Goal: Task Accomplishment & Management: Use online tool/utility

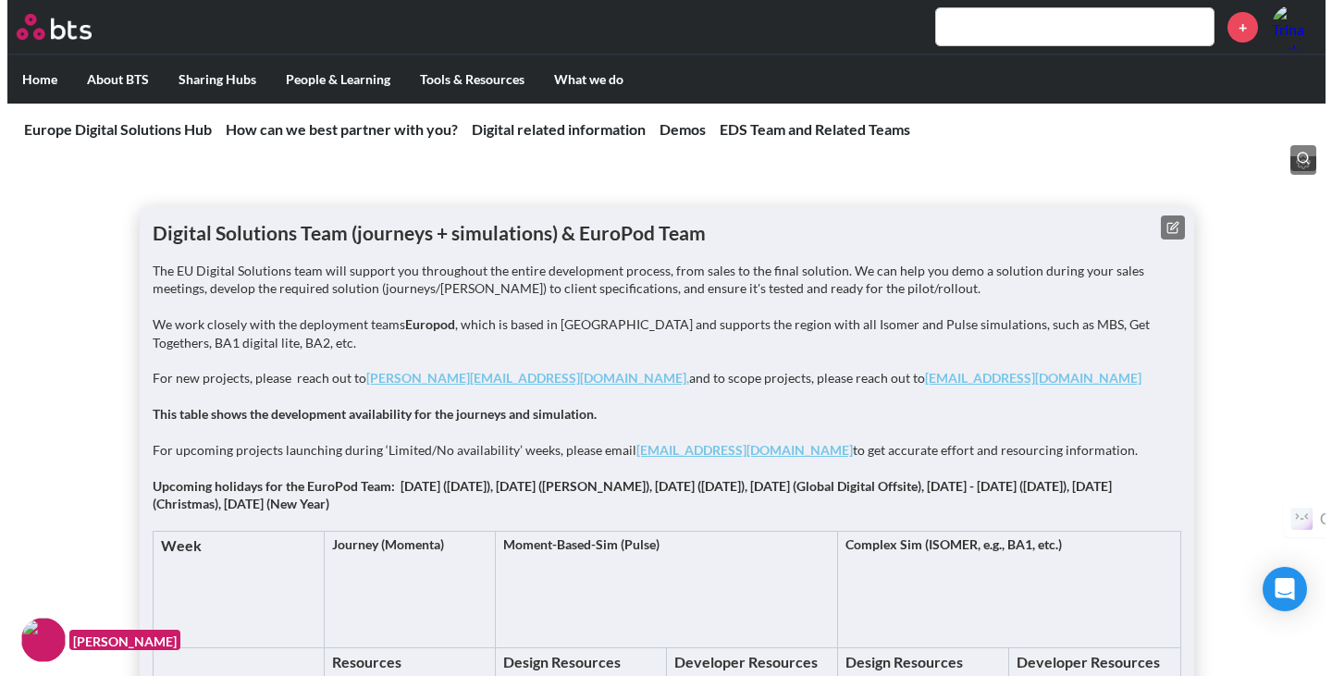
scroll to position [2269, 0]
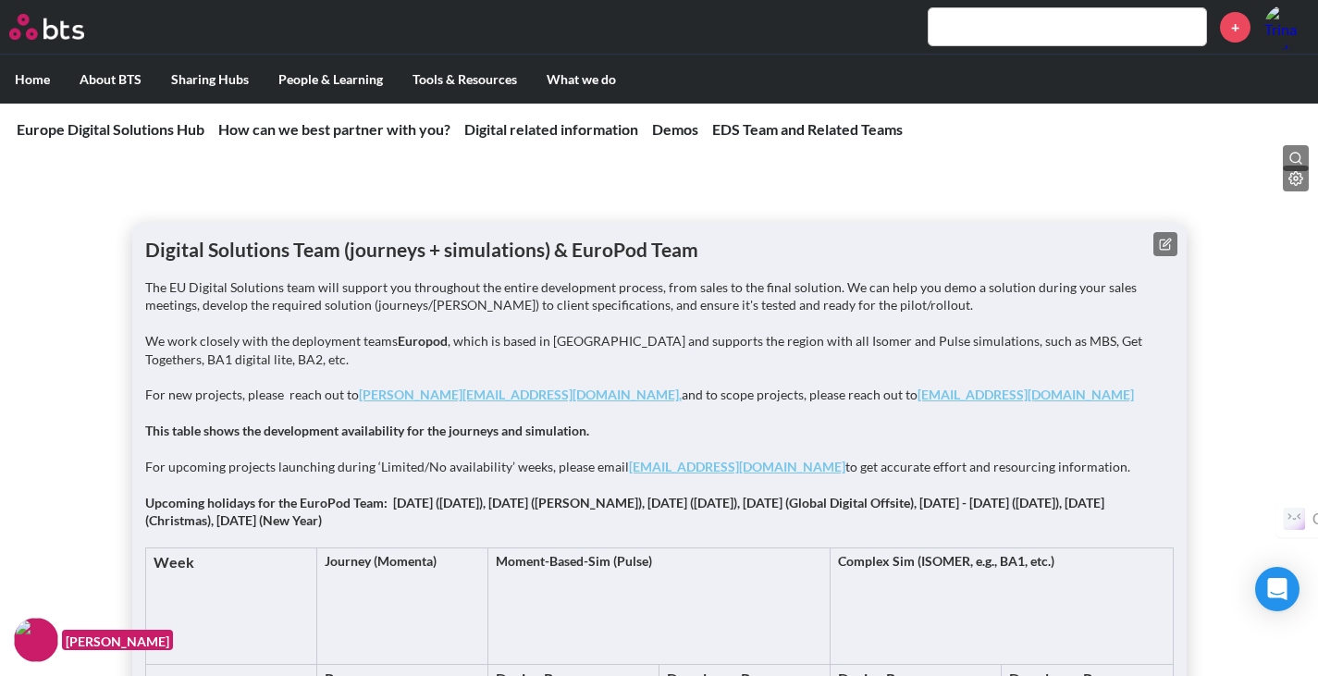
click at [1168, 243] on icon at bounding box center [1165, 244] width 13 height 13
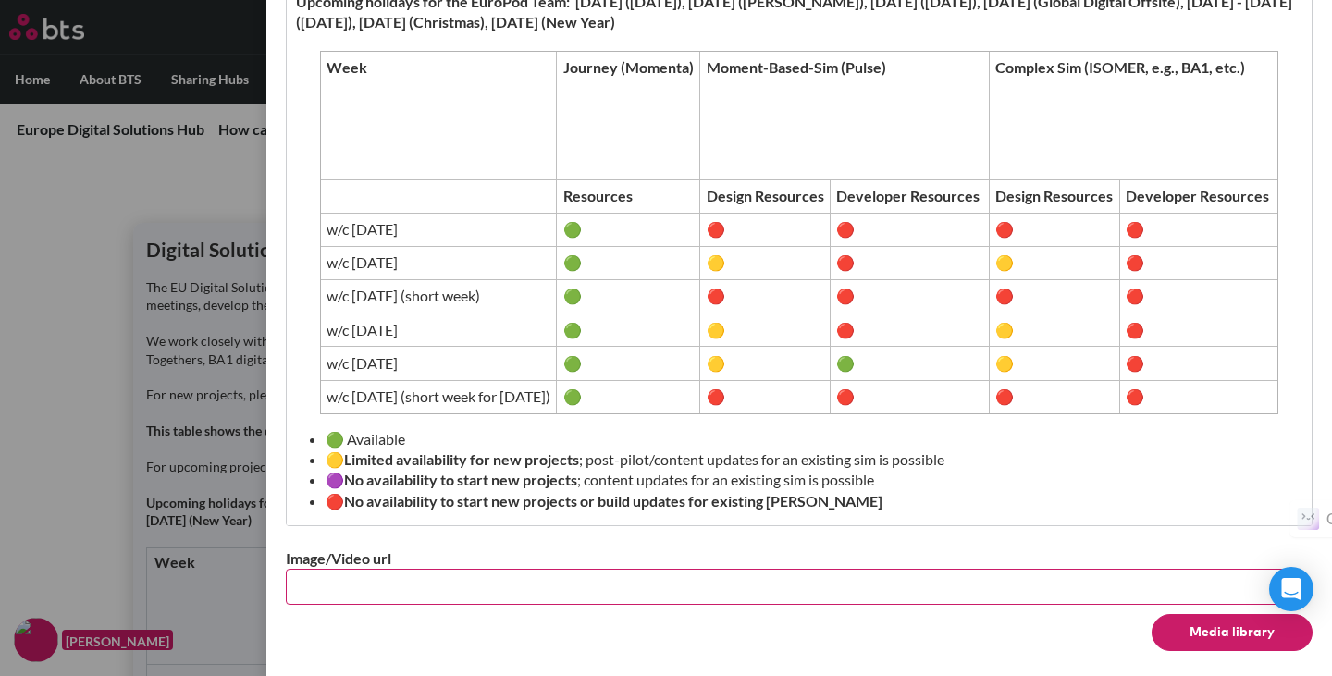
scroll to position [774, 0]
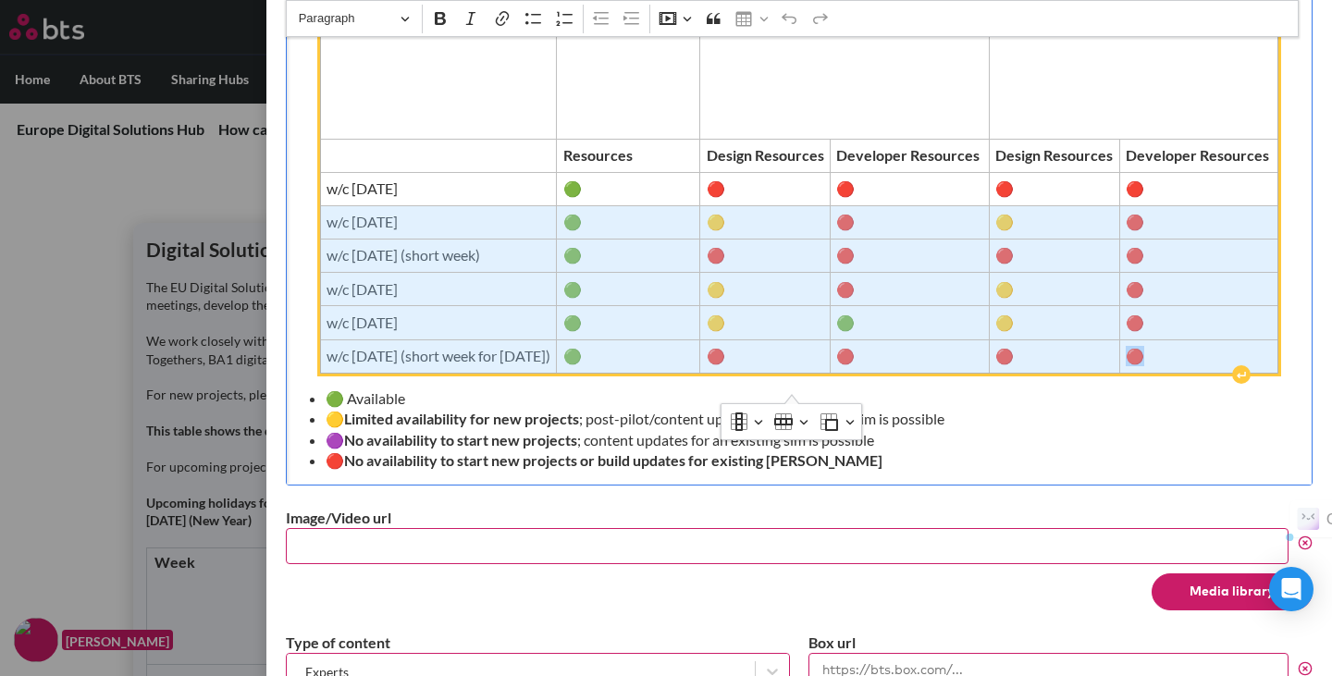
drag, startPoint x: 1191, startPoint y: 376, endPoint x: 309, endPoint y: 218, distance: 896.2
click at [320, 218] on tbody "Week Journey (Momenta) Moment-Based-Sim (Pulse) Complex Sim (ISOMER, e.g., BA1,…" at bounding box center [799, 192] width 958 height 362
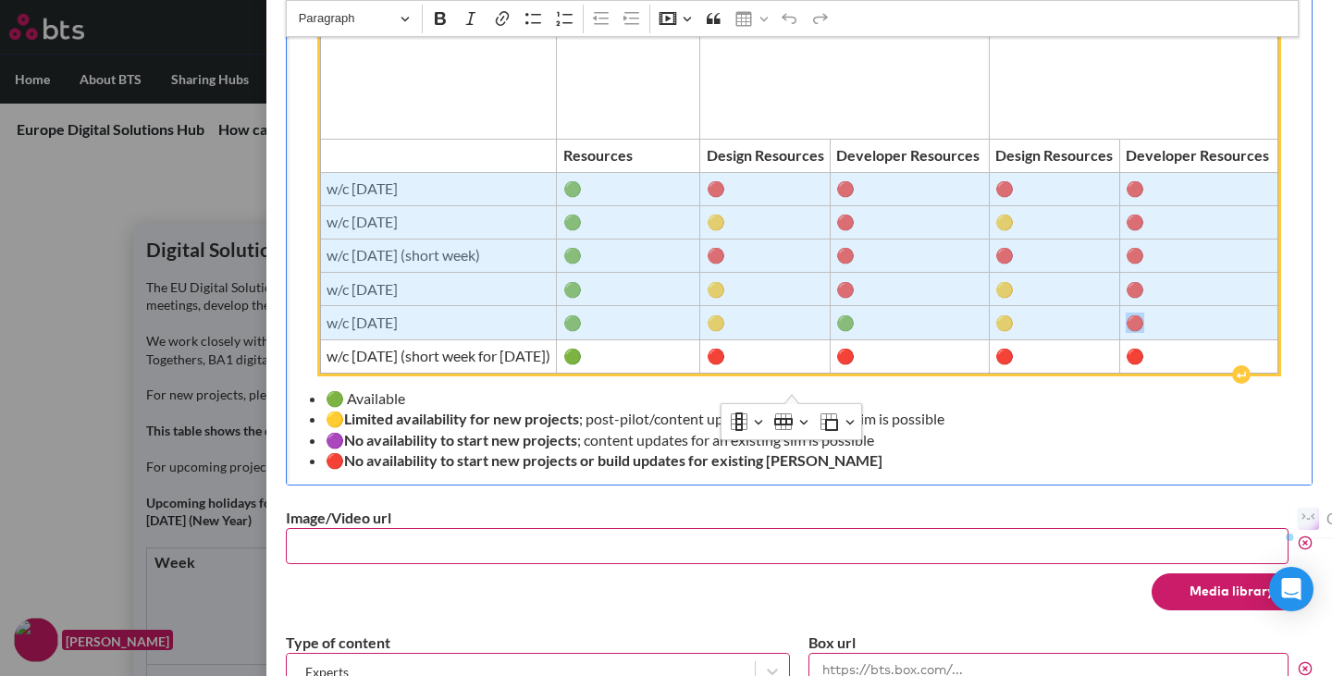
drag, startPoint x: 301, startPoint y: 183, endPoint x: 1202, endPoint y: 319, distance: 911.7
click at [1202, 319] on tbody "Week Journey (Momenta) Moment-Based-Sim (Pulse) Complex Sim (ISOMER, e.g., BA1,…" at bounding box center [799, 192] width 958 height 362
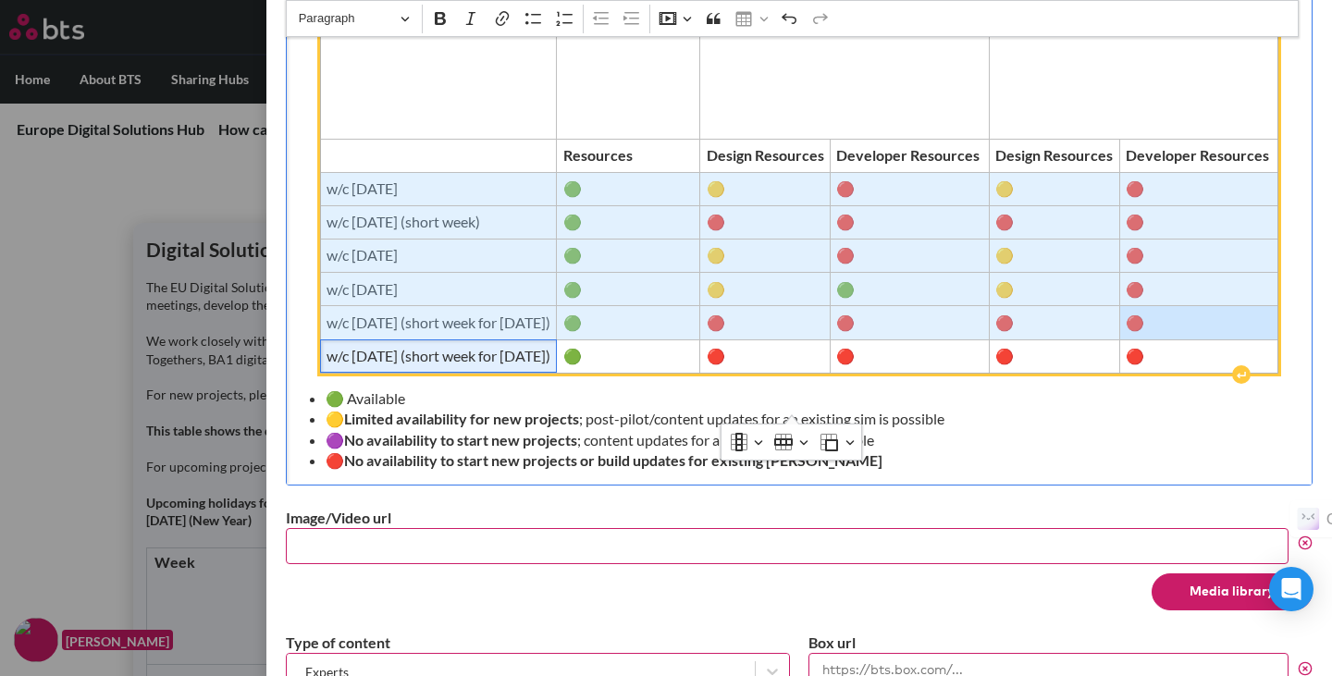
click at [411, 366] on span "w/c [DATE] (short week for [DATE])" at bounding box center [438, 356] width 224 height 20
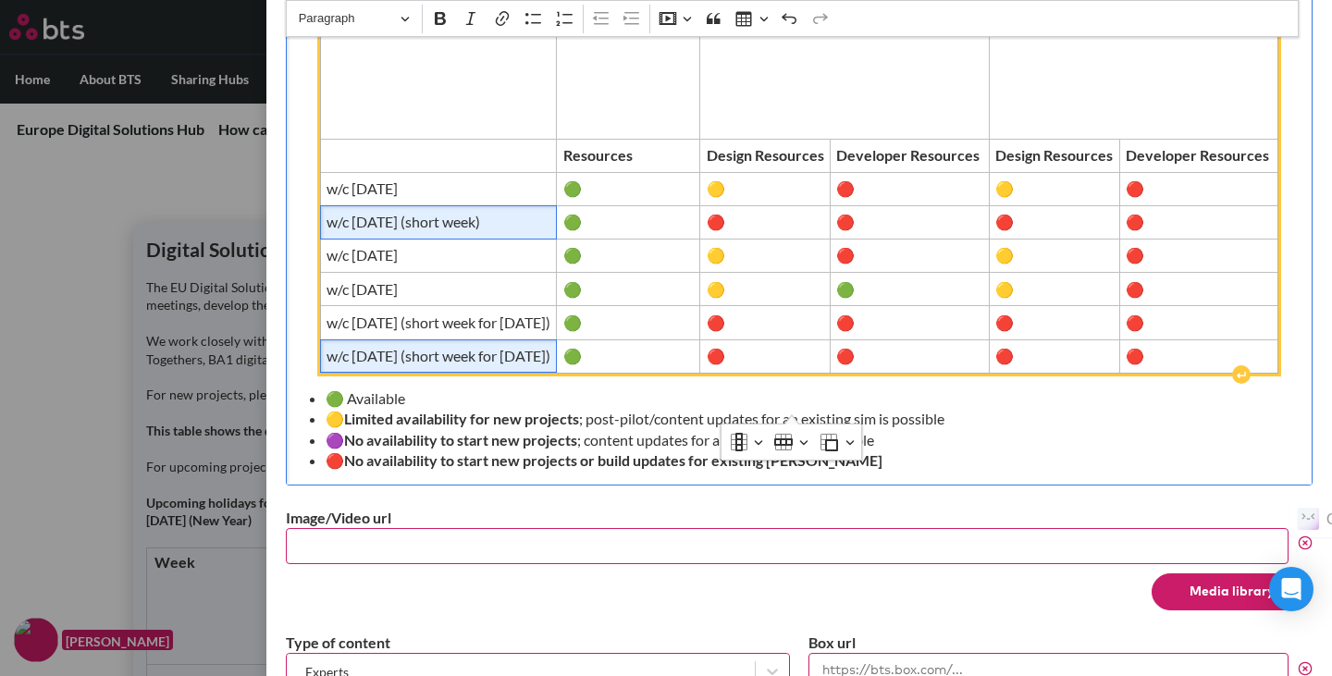
click at [535, 224] on span "w/c [DATE] (short week)" at bounding box center [438, 222] width 224 height 20
drag, startPoint x: 419, startPoint y: 374, endPoint x: 432, endPoint y: 399, distance: 28.1
click at [432, 366] on span "w/c [DATE] (short week for [DATE])" at bounding box center [438, 356] width 224 height 20
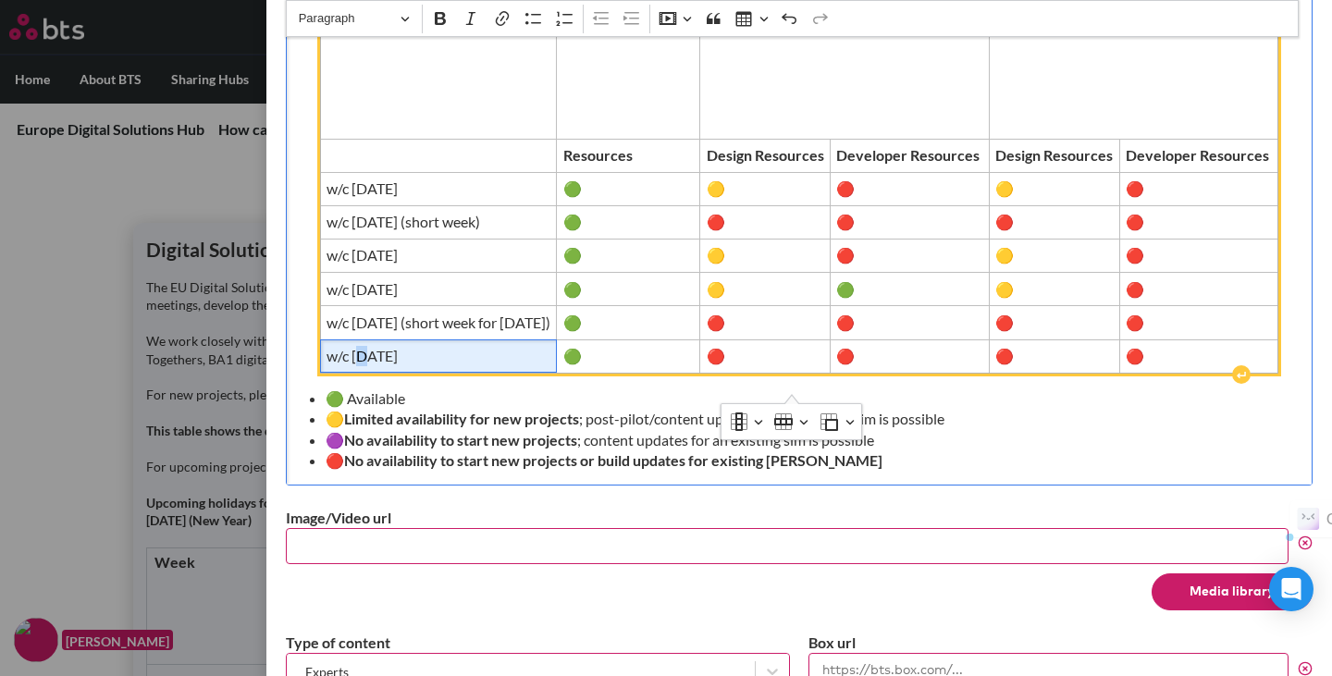
click at [343, 366] on span "w/c [DATE]" at bounding box center [438, 356] width 224 height 20
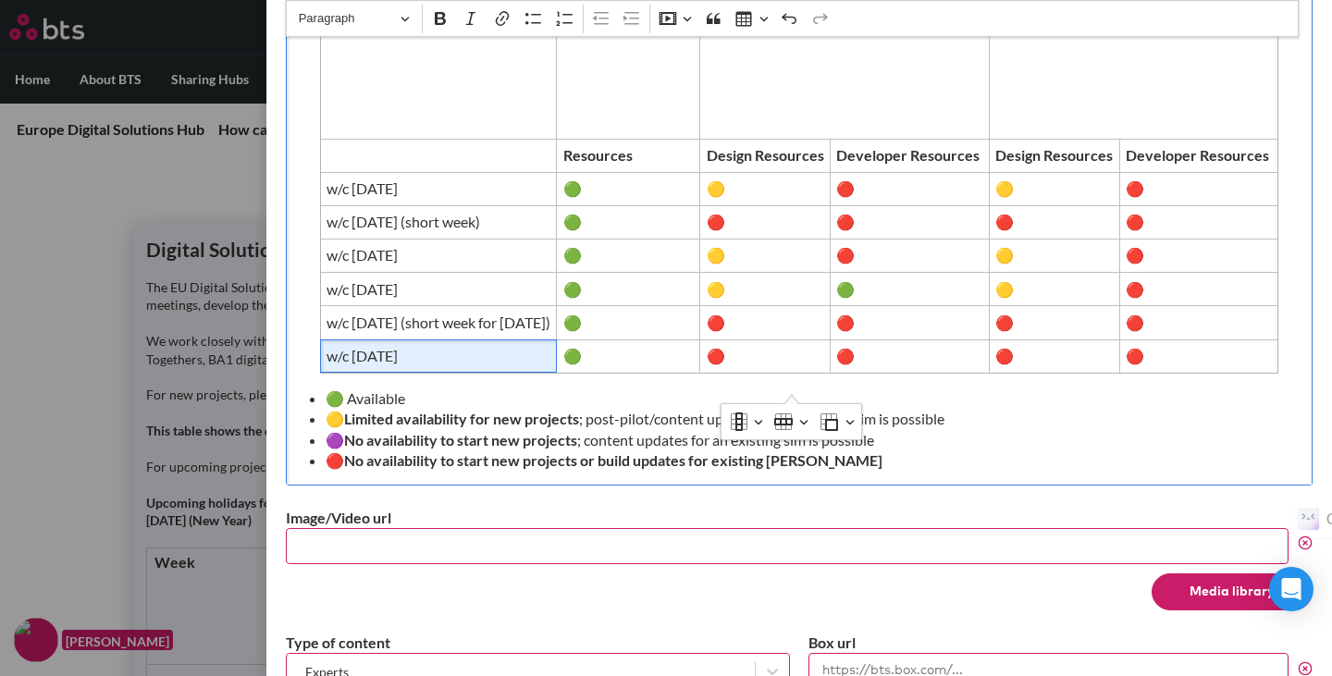
click at [1007, 429] on li "🟡 Limited availability for new projects ; post-pilot/content updates for an exi…" at bounding box center [806, 419] width 963 height 20
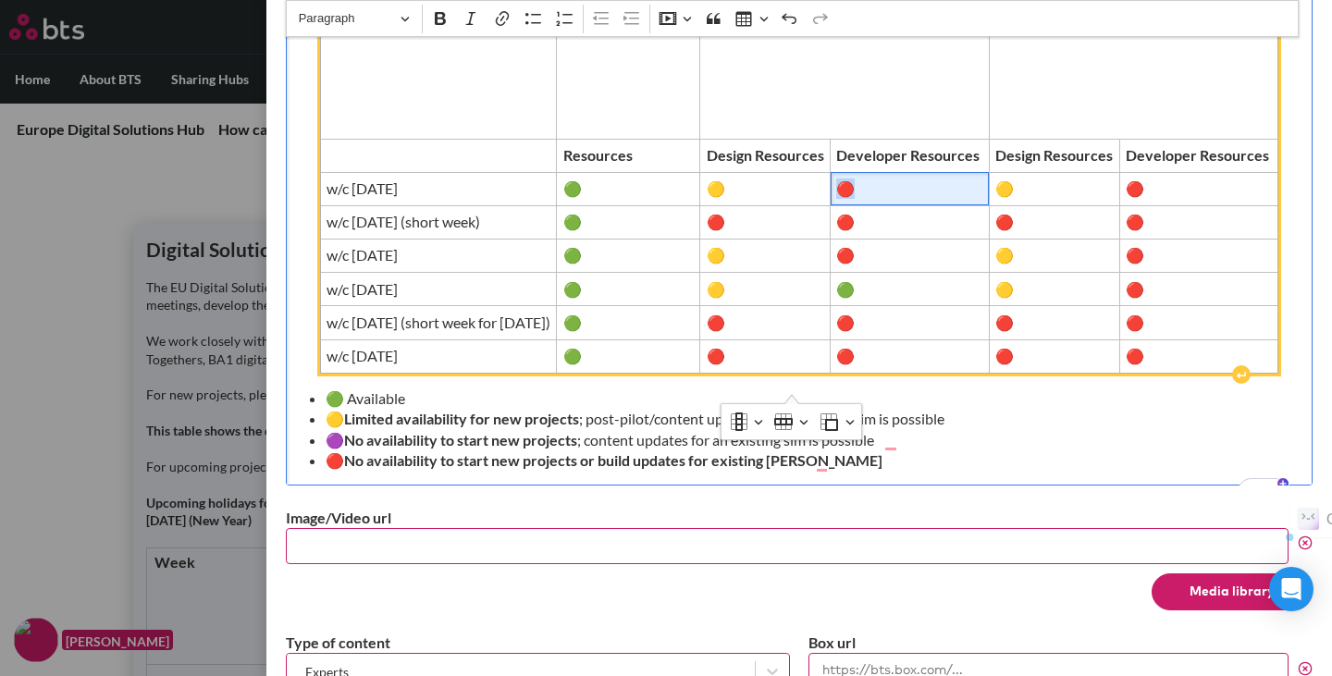
drag, startPoint x: 858, startPoint y: 185, endPoint x: 870, endPoint y: 186, distance: 12.1
click at [870, 186] on span "🔴" at bounding box center [909, 188] width 146 height 20
copy span "🔴"
drag, startPoint x: 729, startPoint y: 189, endPoint x: 739, endPoint y: 188, distance: 10.2
click at [739, 188] on span "🟡" at bounding box center [764, 188] width 117 height 20
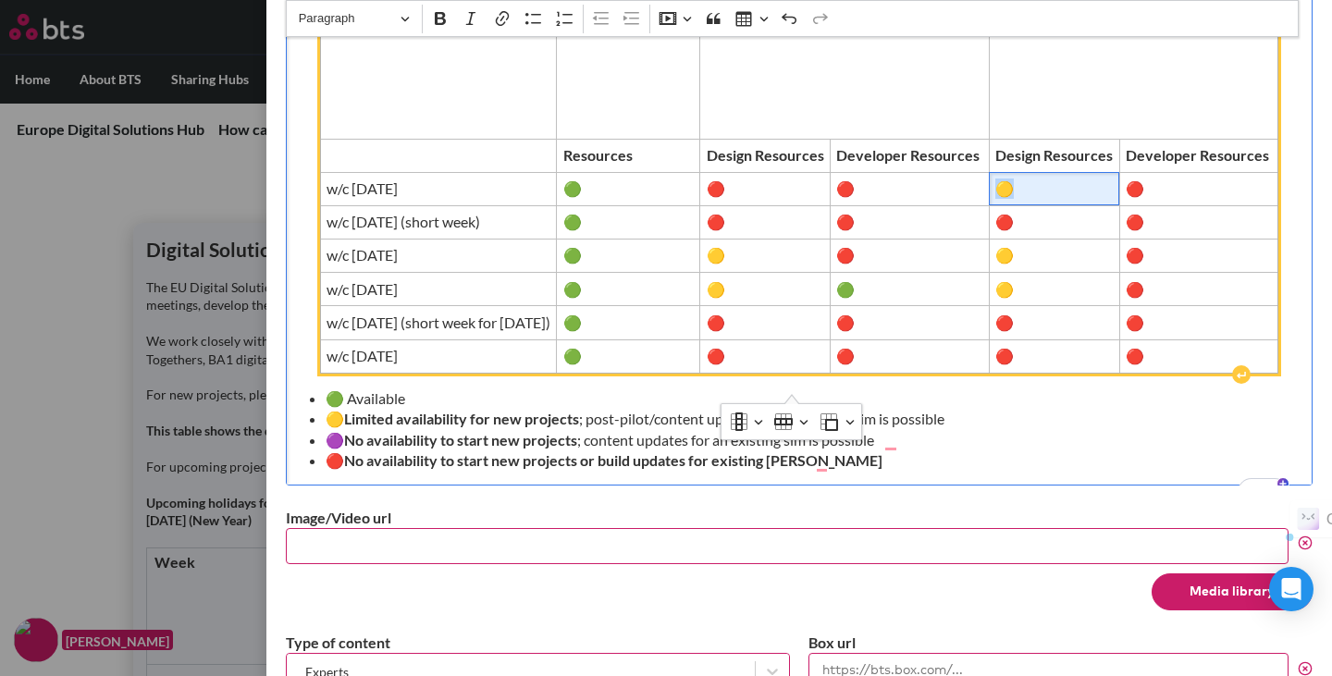
click at [1023, 185] on span "🟡" at bounding box center [1053, 188] width 117 height 20
click at [738, 253] on span "🟡" at bounding box center [764, 255] width 117 height 20
copy span "🟡"
drag, startPoint x: 854, startPoint y: 188, endPoint x: 867, endPoint y: 188, distance: 12.9
click at [867, 188] on span "🔴" at bounding box center [909, 188] width 146 height 20
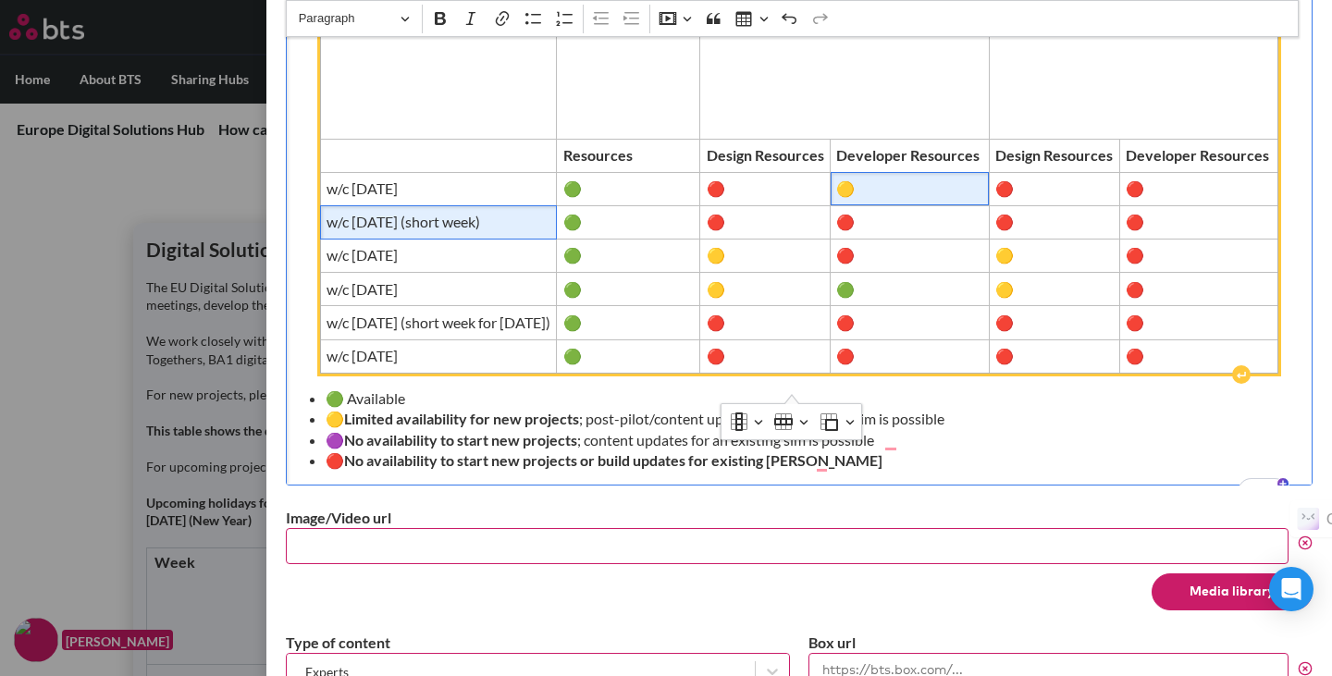
click at [524, 218] on span "w/c [DATE] (short week)" at bounding box center [438, 222] width 224 height 20
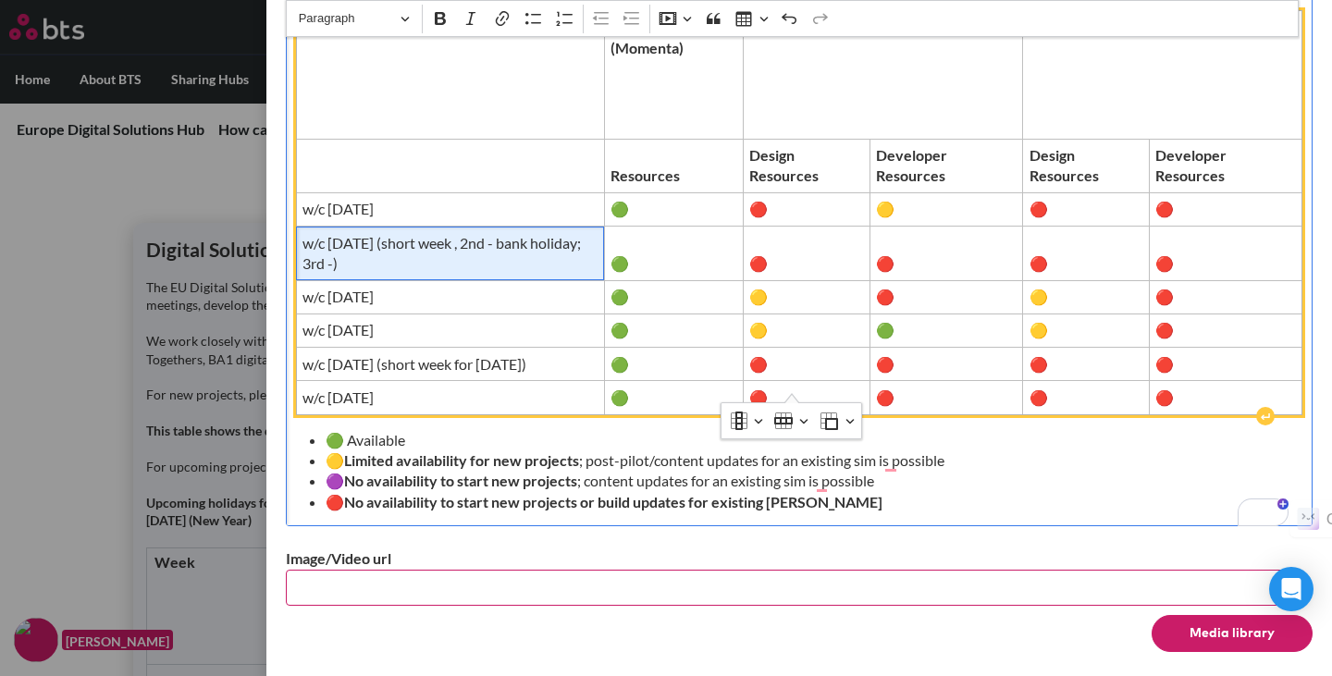
scroll to position [795, 0]
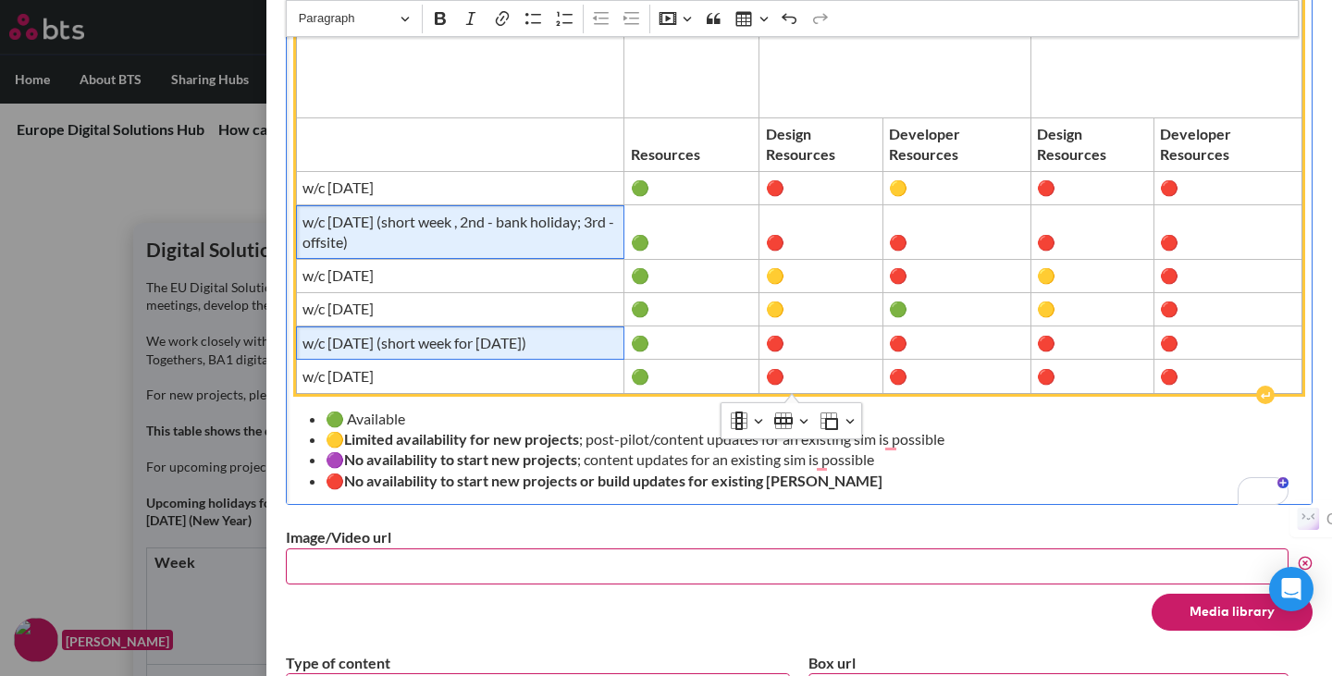
click at [559, 344] on span "w/c [DATE] (short week for [DATE])" at bounding box center [459, 343] width 315 height 20
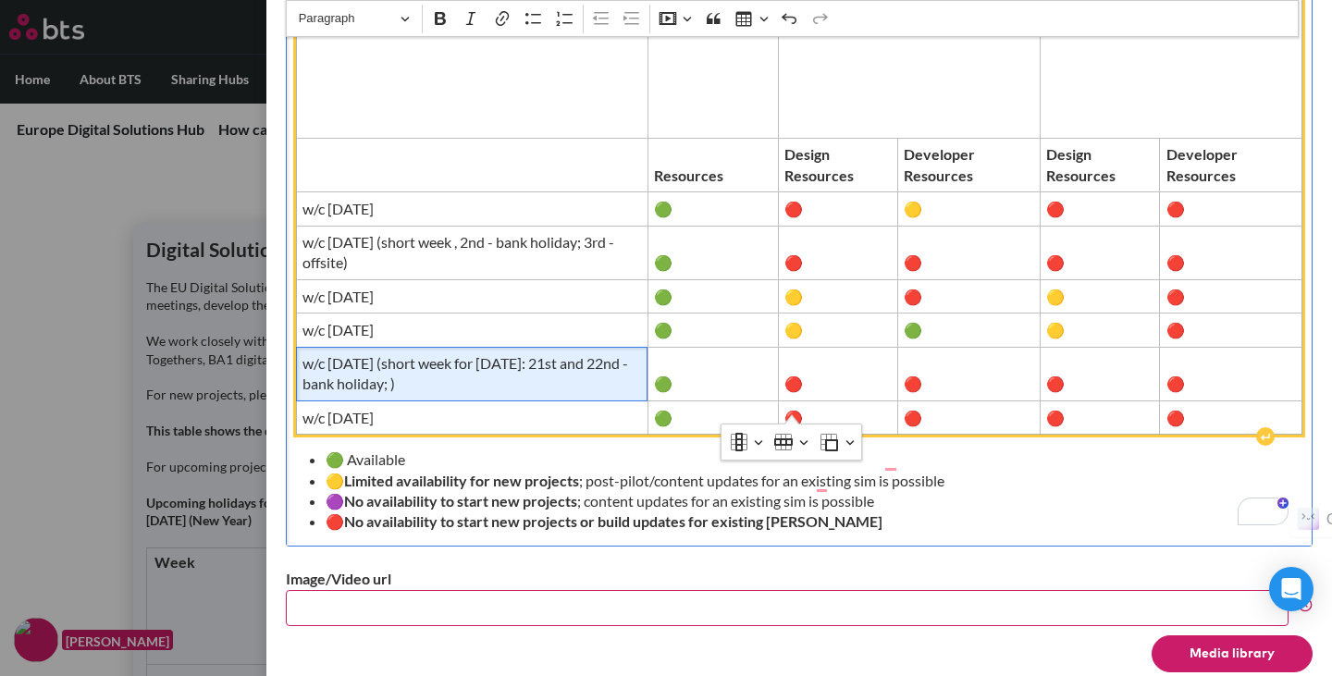
click at [569, 353] on span "w/c [DATE] (short week for [DATE]: 21st and 22nd - bank holiday; )" at bounding box center [471, 374] width 338 height 42
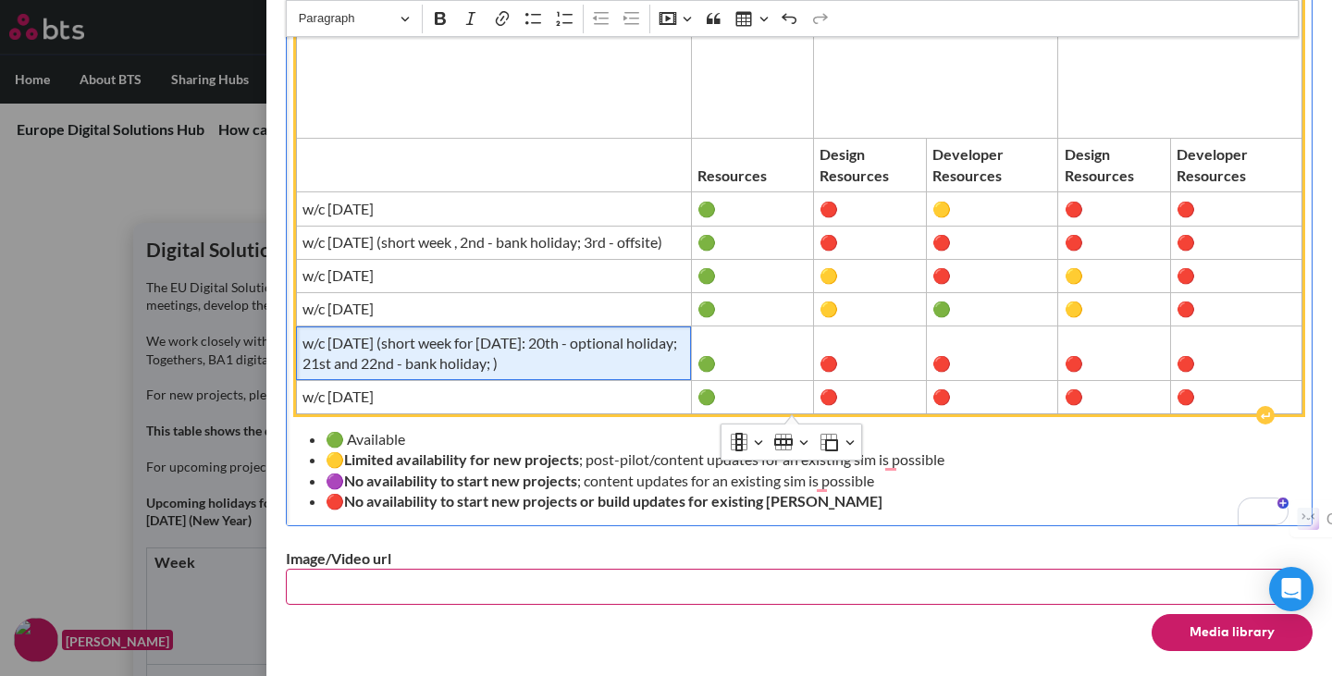
click at [549, 360] on span "w/c [DATE] (short week for [DATE]: 20th - optional holiday; 21st and 22nd - ban…" at bounding box center [493, 354] width 383 height 42
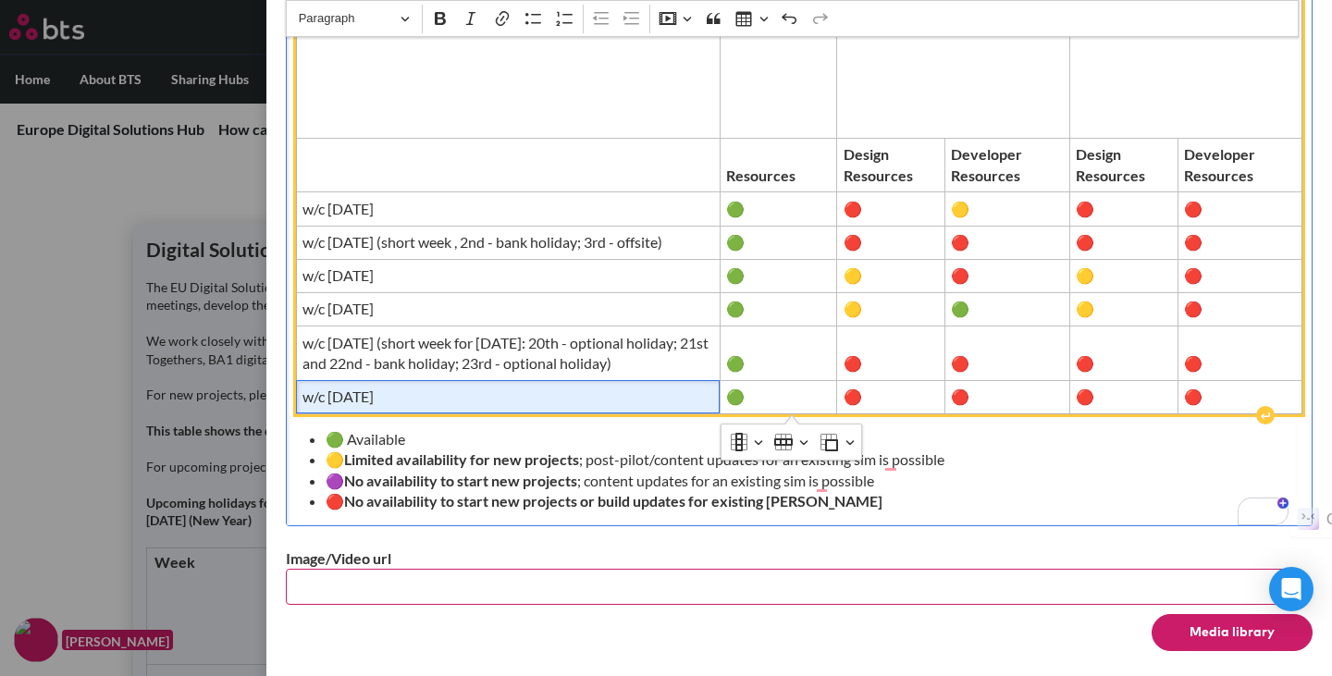
click at [593, 396] on span "w/c [DATE]" at bounding box center [507, 397] width 411 height 20
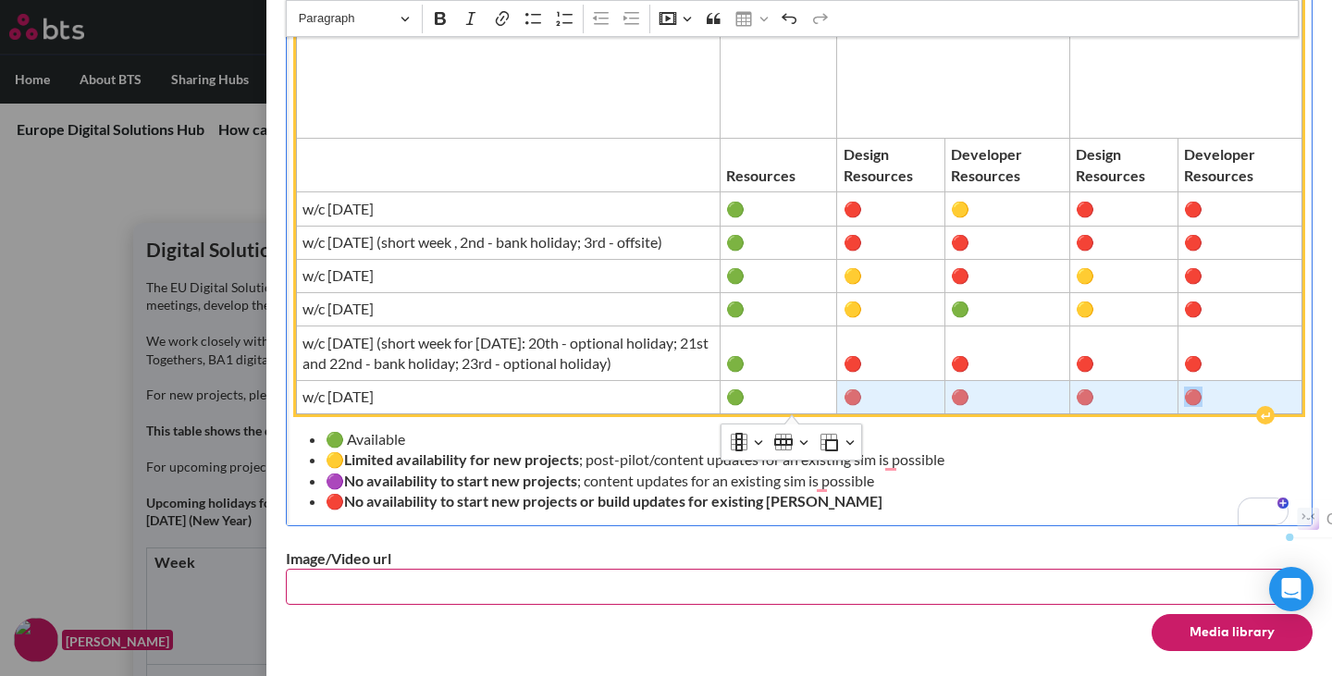
drag, startPoint x: 853, startPoint y: 395, endPoint x: 1197, endPoint y: 398, distance: 344.0
click at [1197, 398] on tr "w/c [DATE] 🟢 🔴 🔴 🔴 🔴" at bounding box center [799, 396] width 1006 height 33
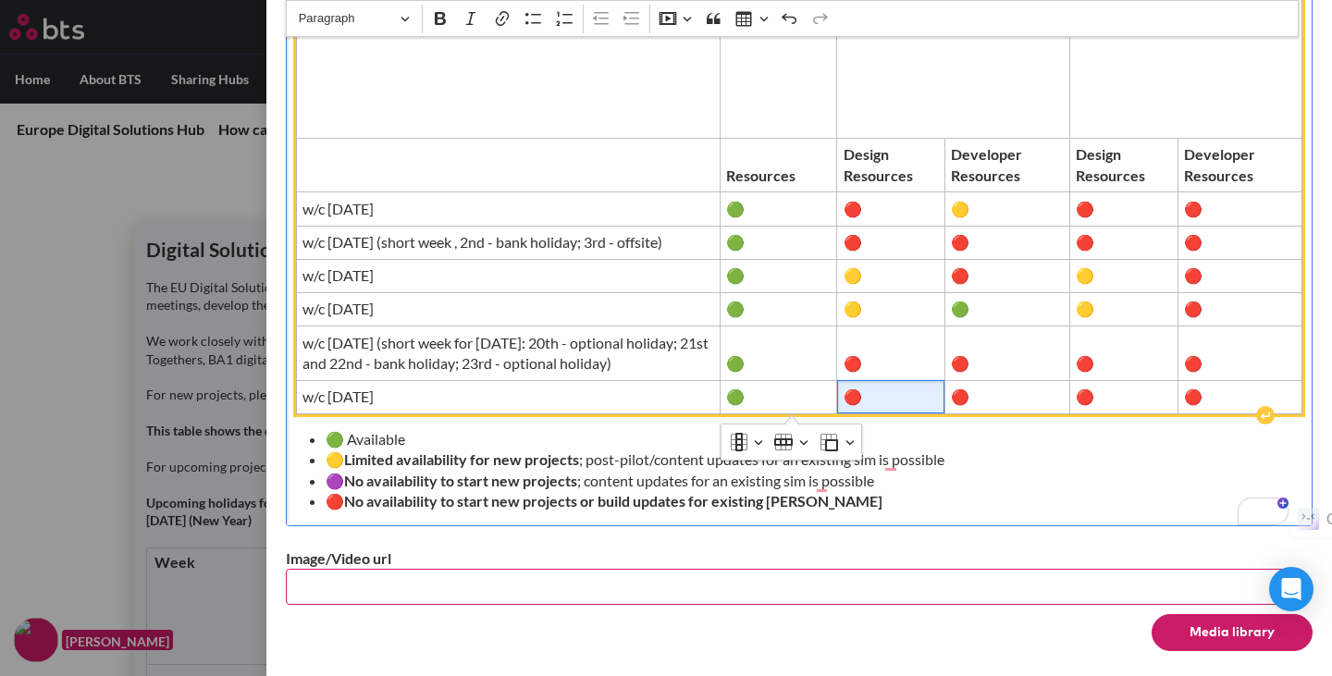
click at [923, 398] on span "🔴" at bounding box center [890, 397] width 95 height 20
drag, startPoint x: 848, startPoint y: 400, endPoint x: 863, endPoint y: 400, distance: 14.8
click at [863, 400] on span "🔴" at bounding box center [890, 397] width 95 height 20
drag, startPoint x: 953, startPoint y: 397, endPoint x: 963, endPoint y: 397, distance: 10.2
click at [963, 397] on span "🔴" at bounding box center [1007, 397] width 112 height 20
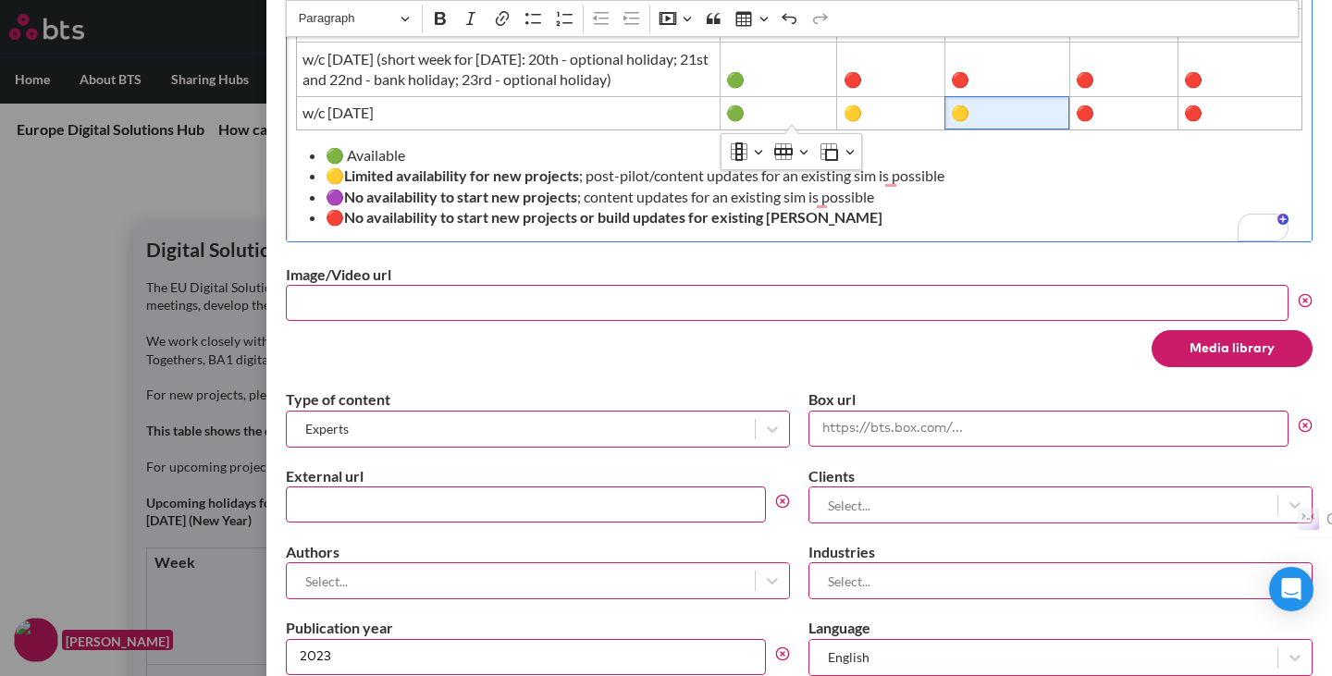
scroll to position [0, 0]
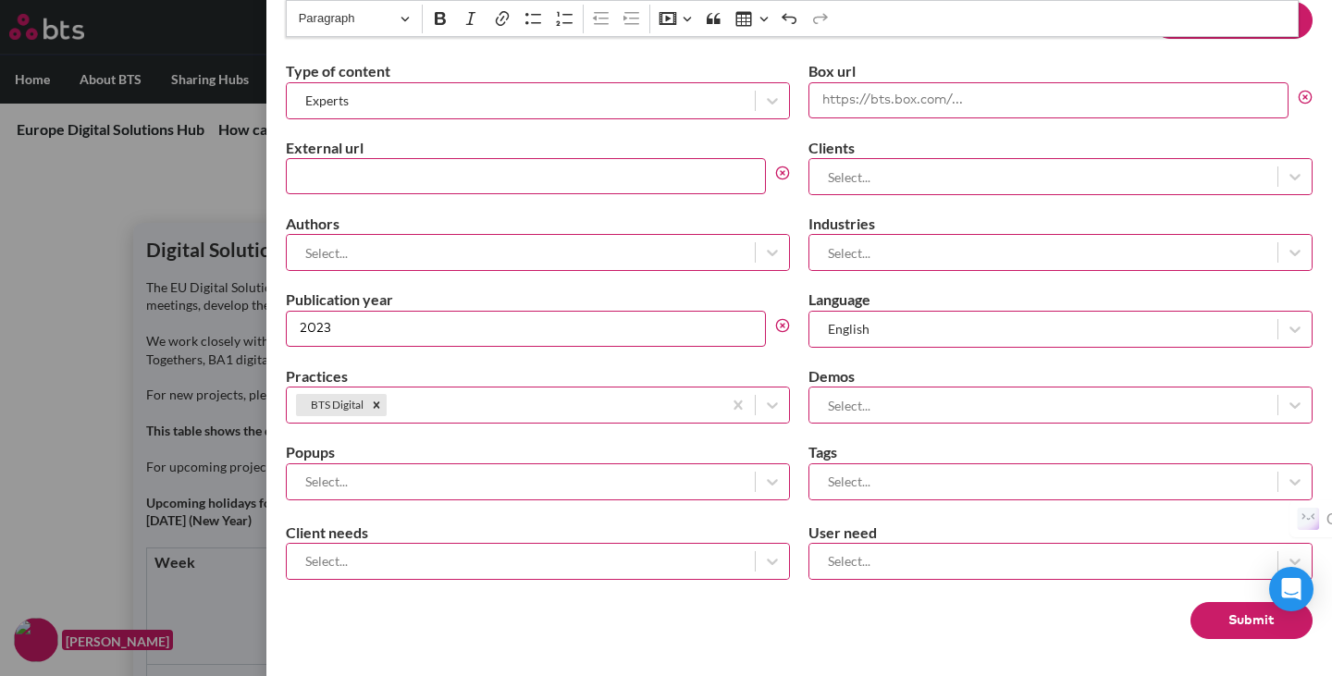
click at [1216, 621] on button "Submit" at bounding box center [1251, 620] width 122 height 37
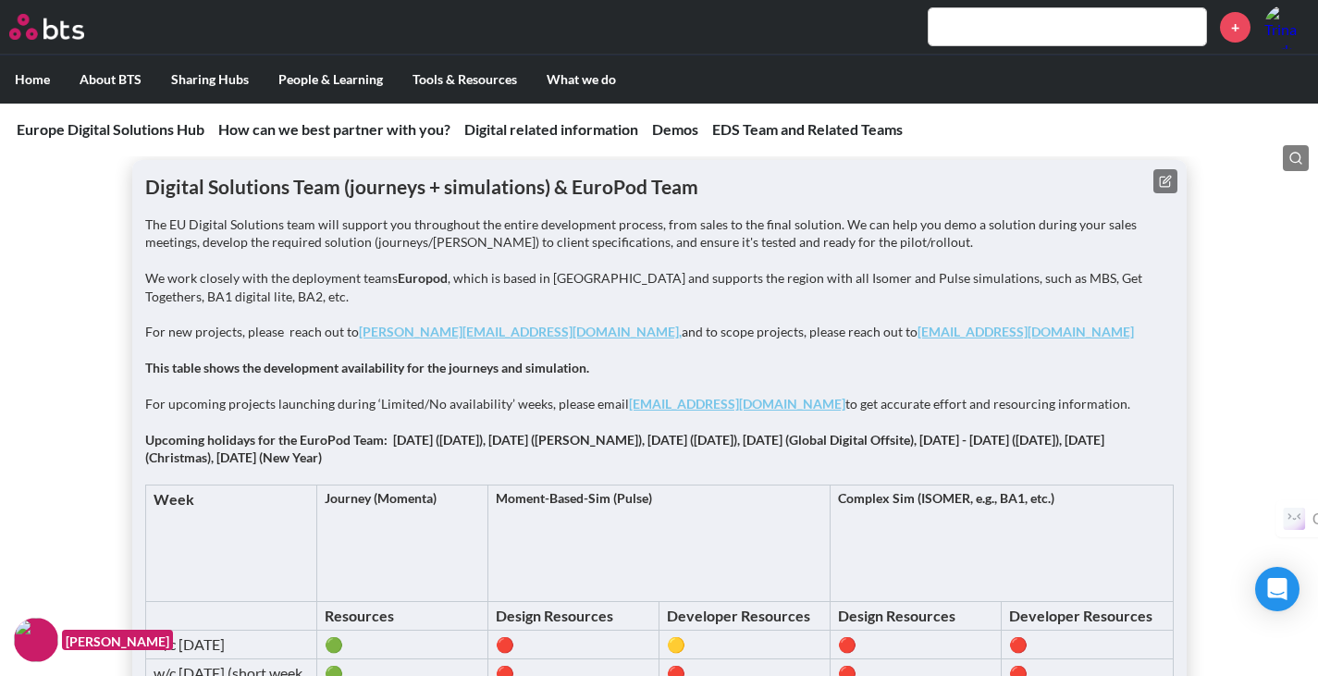
scroll to position [2326, 0]
